Goal: Task Accomplishment & Management: Manage account settings

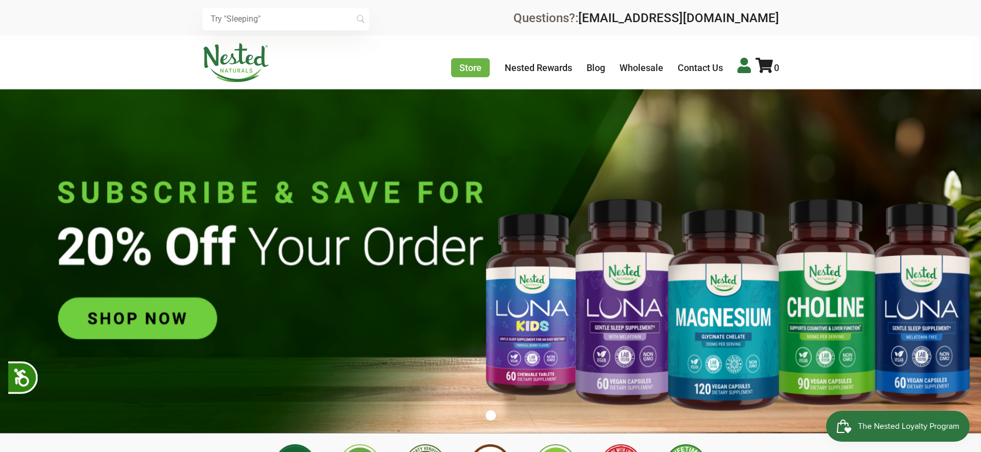
click at [741, 65] on icon at bounding box center [744, 65] width 13 height 15
